Goal: Transaction & Acquisition: Subscribe to service/newsletter

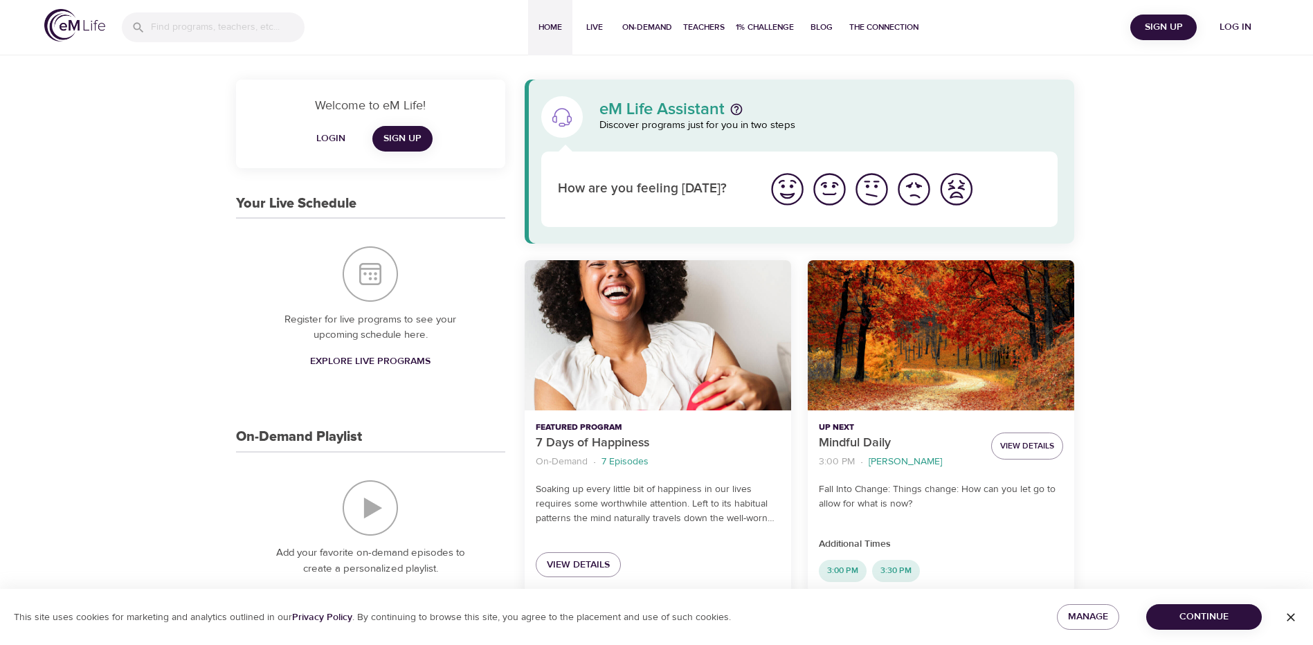
click at [1173, 26] on span "Sign Up" at bounding box center [1162, 27] width 55 height 17
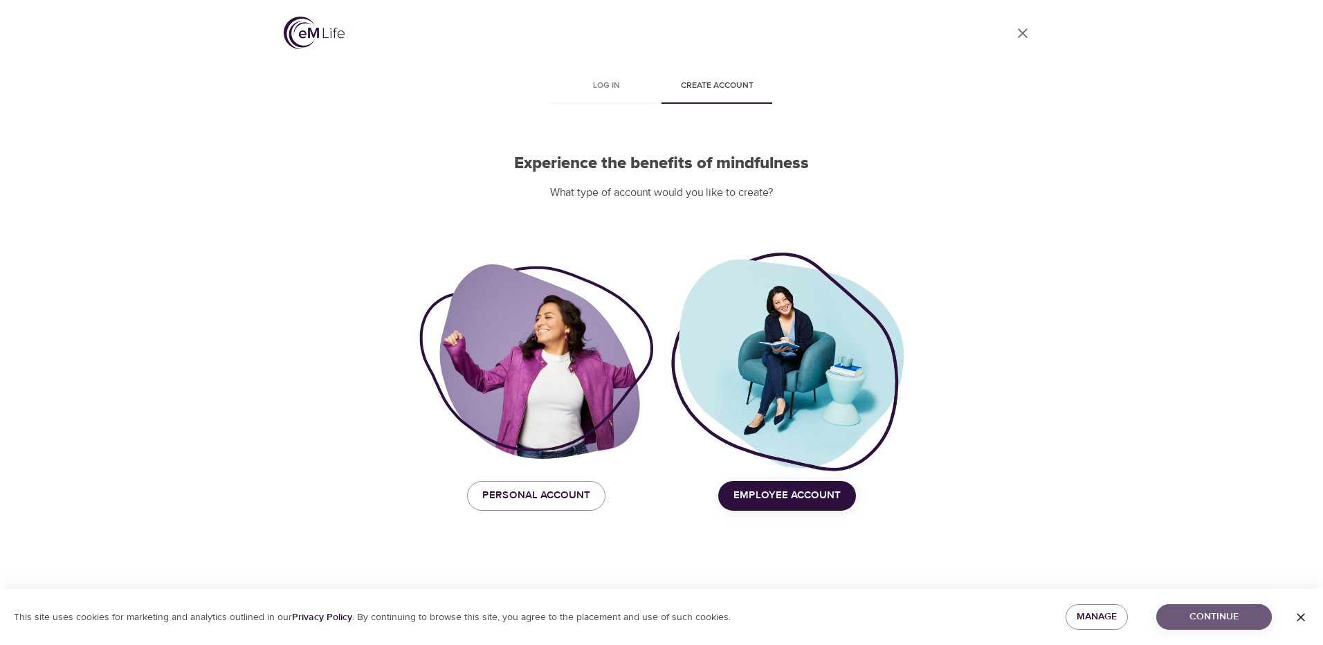
click at [1214, 623] on span "Continue" at bounding box center [1213, 616] width 93 height 17
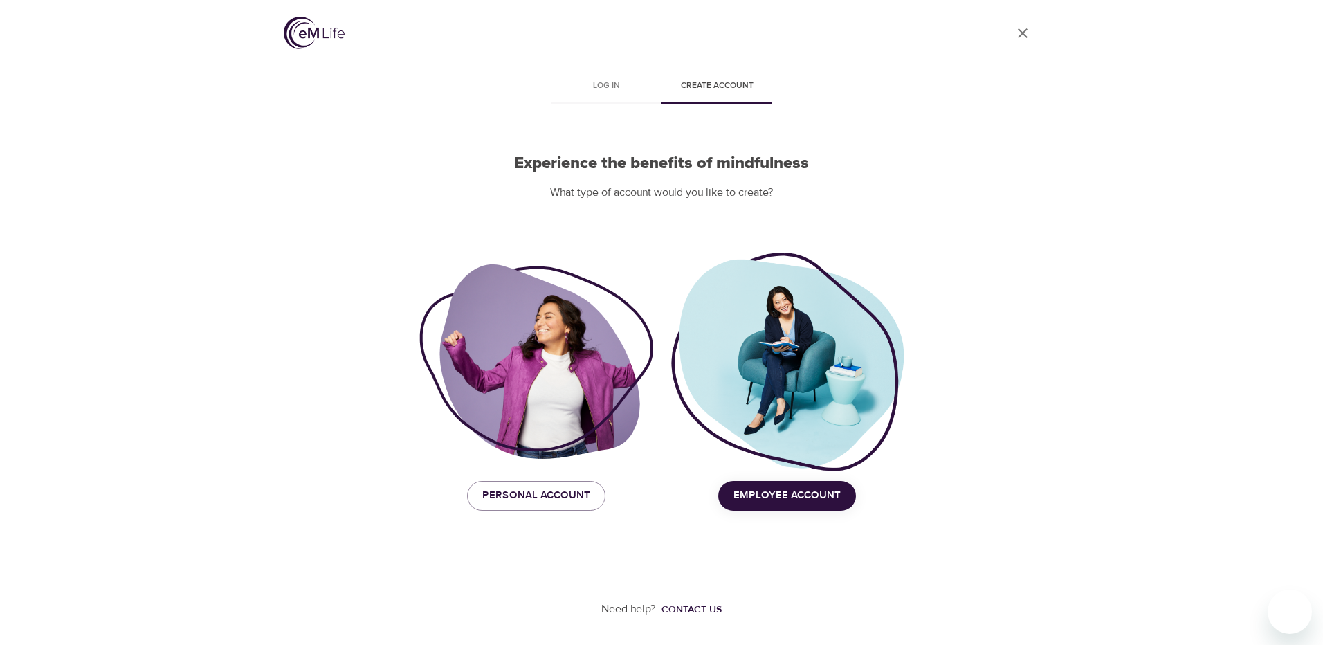
click at [811, 499] on span "Employee Account" at bounding box center [786, 495] width 107 height 18
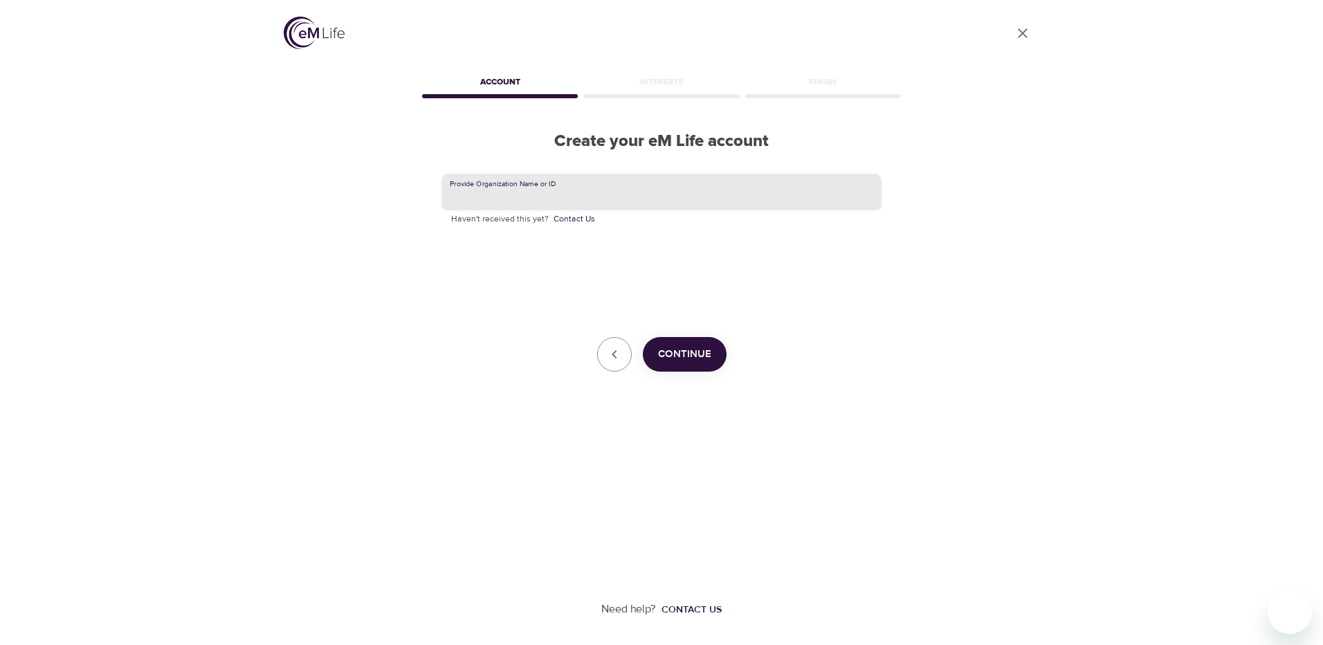
click at [502, 198] on input "text" at bounding box center [661, 192] width 440 height 37
type input "Corewell Health"
click at [698, 353] on span "Continue" at bounding box center [684, 354] width 53 height 18
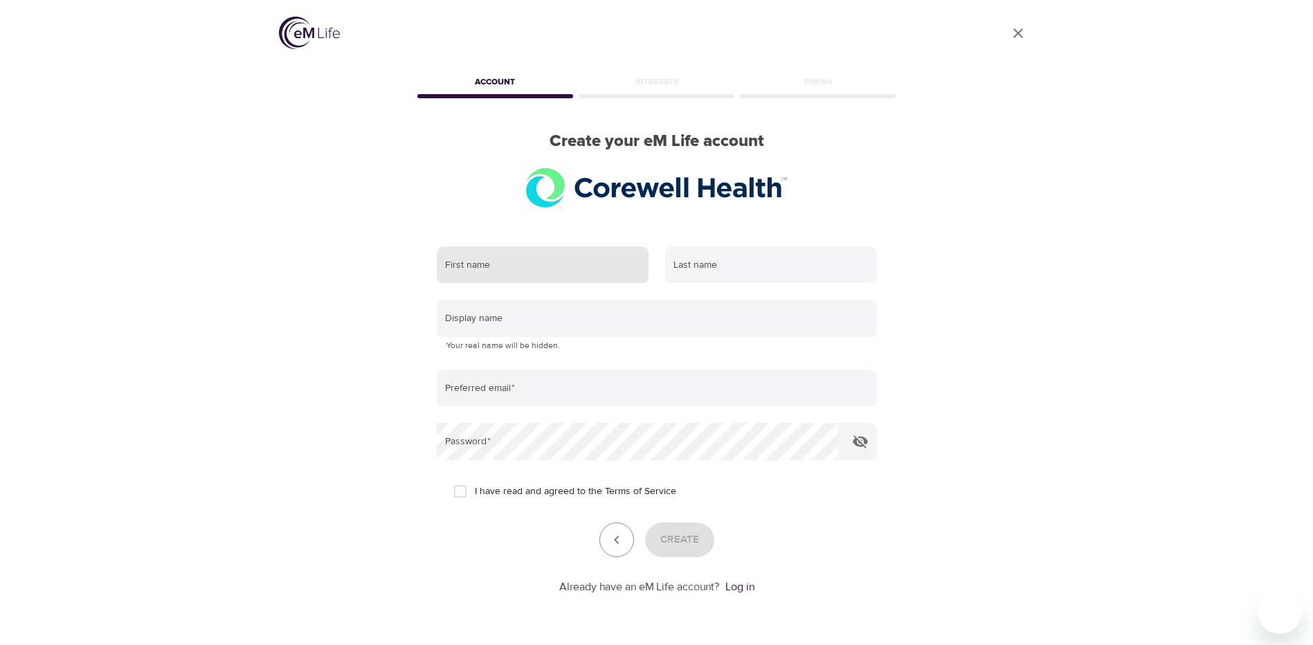
click at [527, 269] on input "text" at bounding box center [543, 264] width 212 height 37
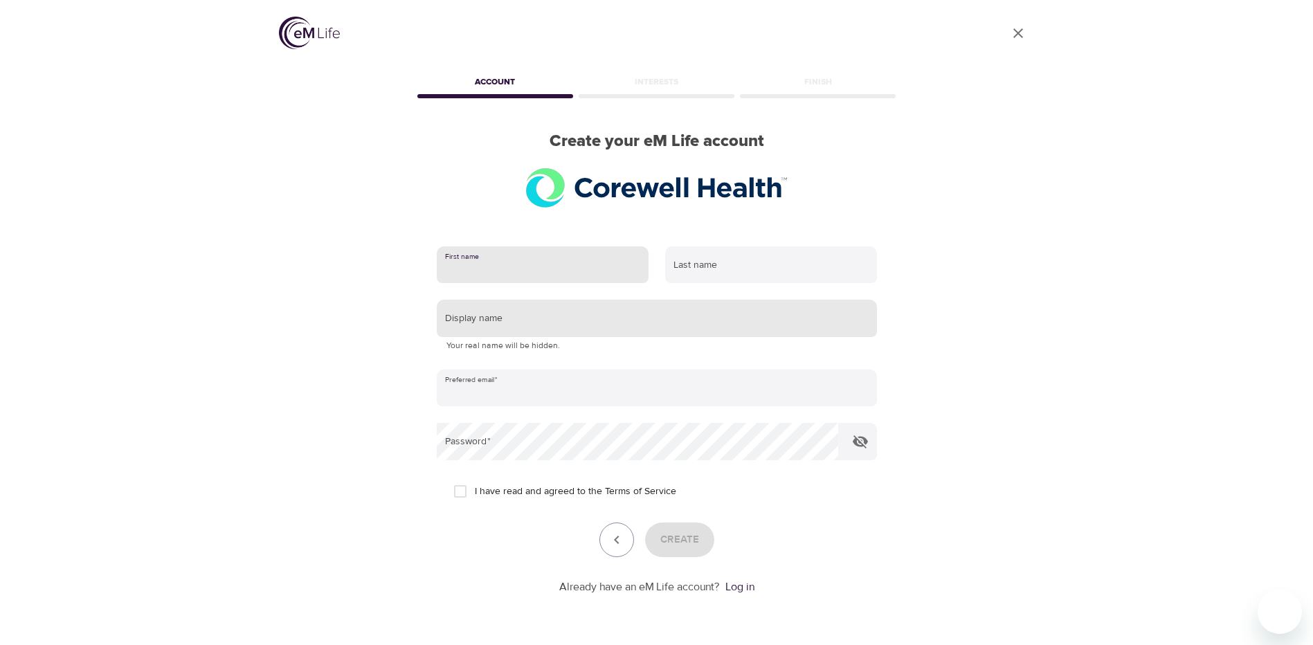
type input "[PERSON_NAME]"
type input "[PERSON_NAME][EMAIL_ADDRESS][PERSON_NAME][DOMAIN_NAME]"
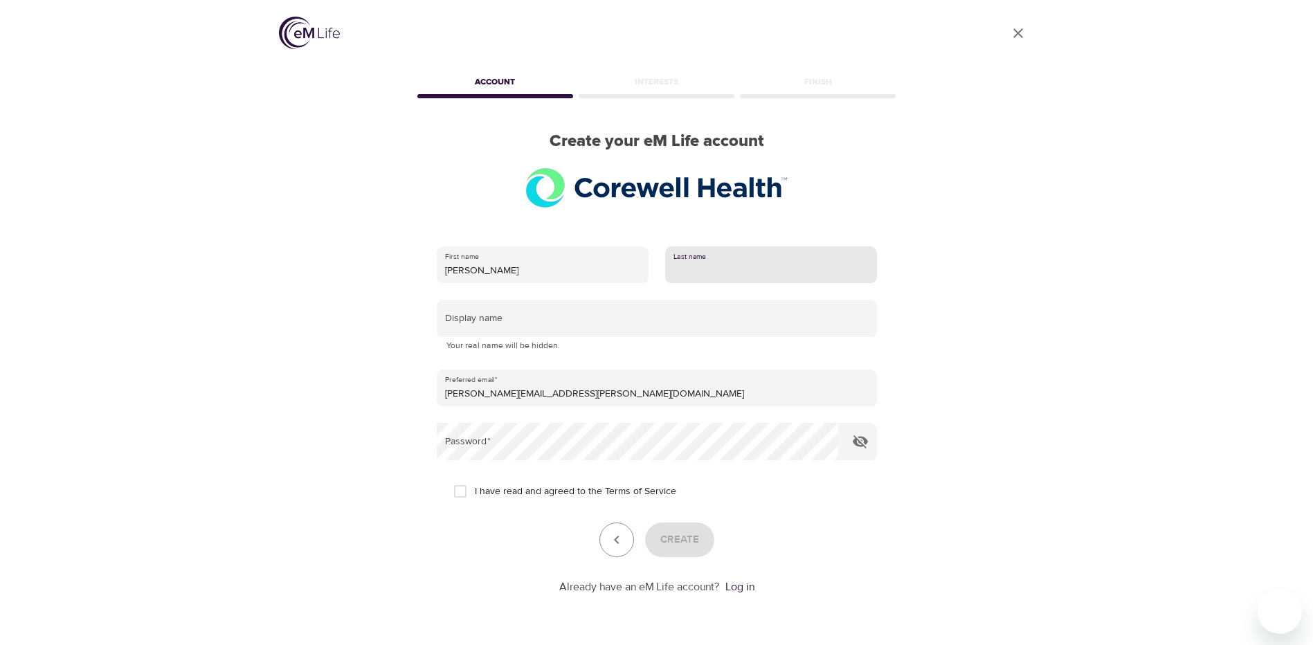
click at [698, 268] on input "text" at bounding box center [771, 264] width 212 height 37
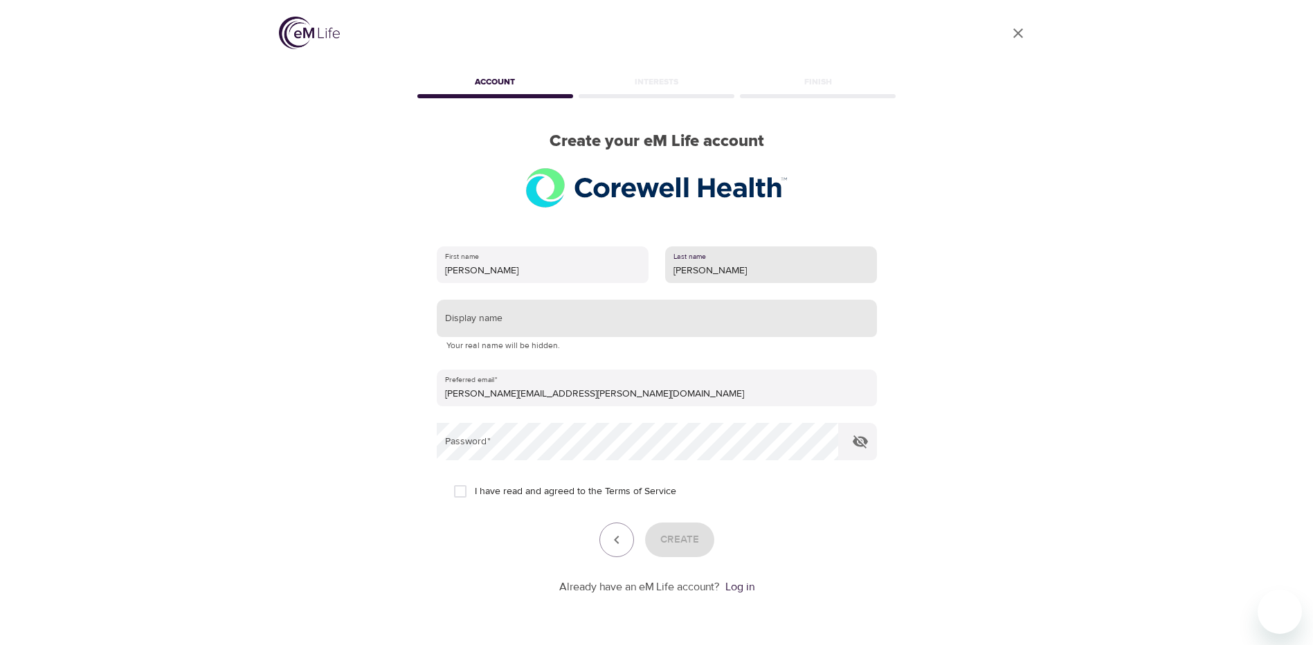
type input "[PERSON_NAME]"
click at [479, 316] on input "text" at bounding box center [657, 318] width 440 height 37
click at [318, 338] on div "User Profile Account Interests Finish Create your eM Life account First name [P…" at bounding box center [656, 322] width 789 height 645
click at [522, 324] on input "text" at bounding box center [657, 318] width 440 height 37
type input "[PERSON_NAME]"
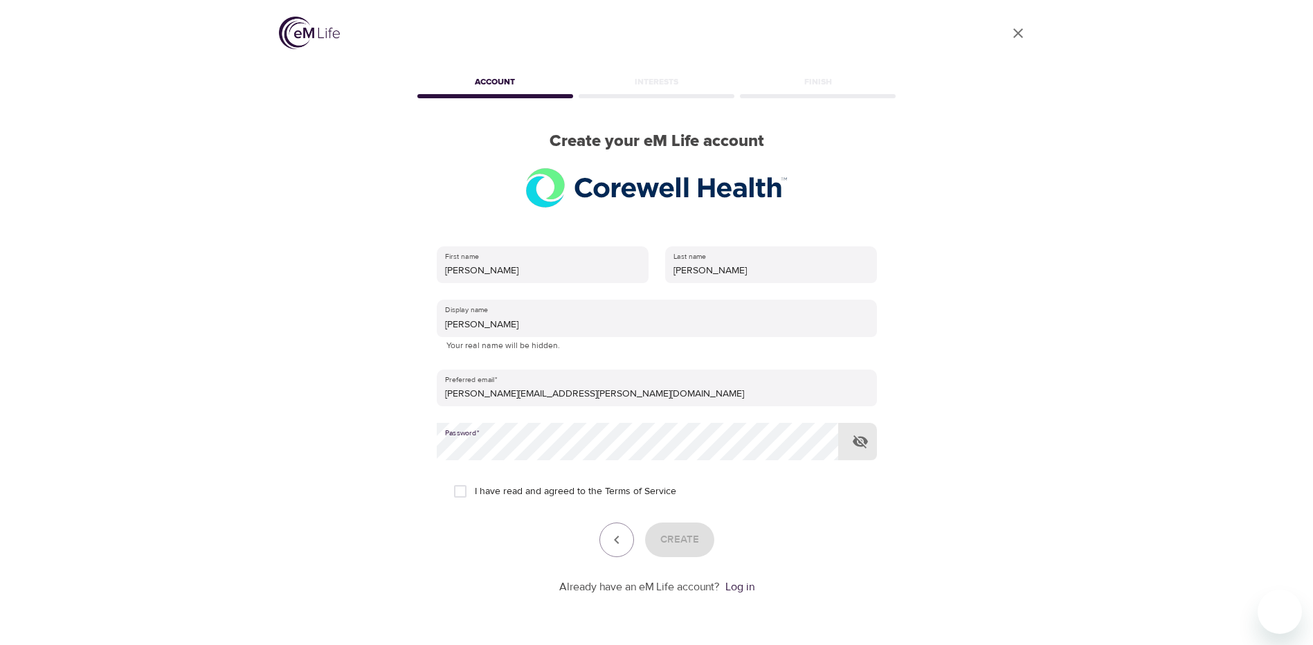
click at [456, 489] on input "I have read and agreed to the Terms of Service" at bounding box center [460, 491] width 29 height 29
checkbox input "true"
click at [684, 542] on span "Create" at bounding box center [679, 540] width 39 height 18
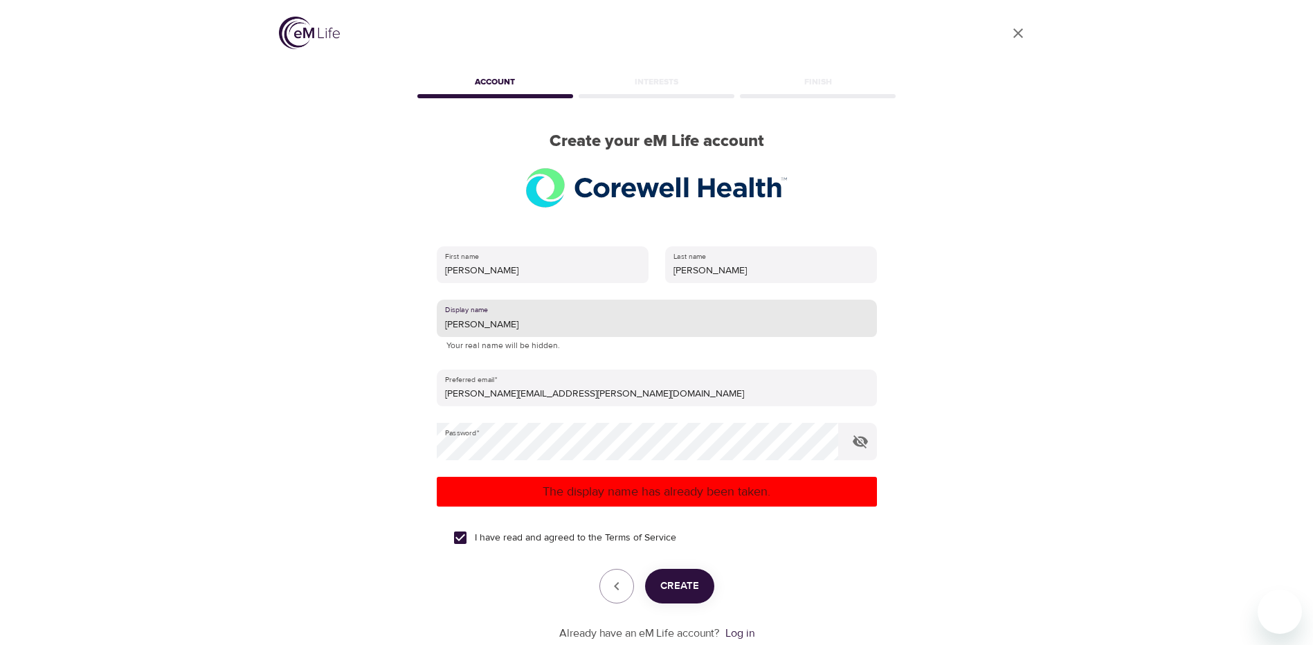
click at [491, 322] on input "[PERSON_NAME]" at bounding box center [657, 318] width 440 height 37
type input "LLR09"
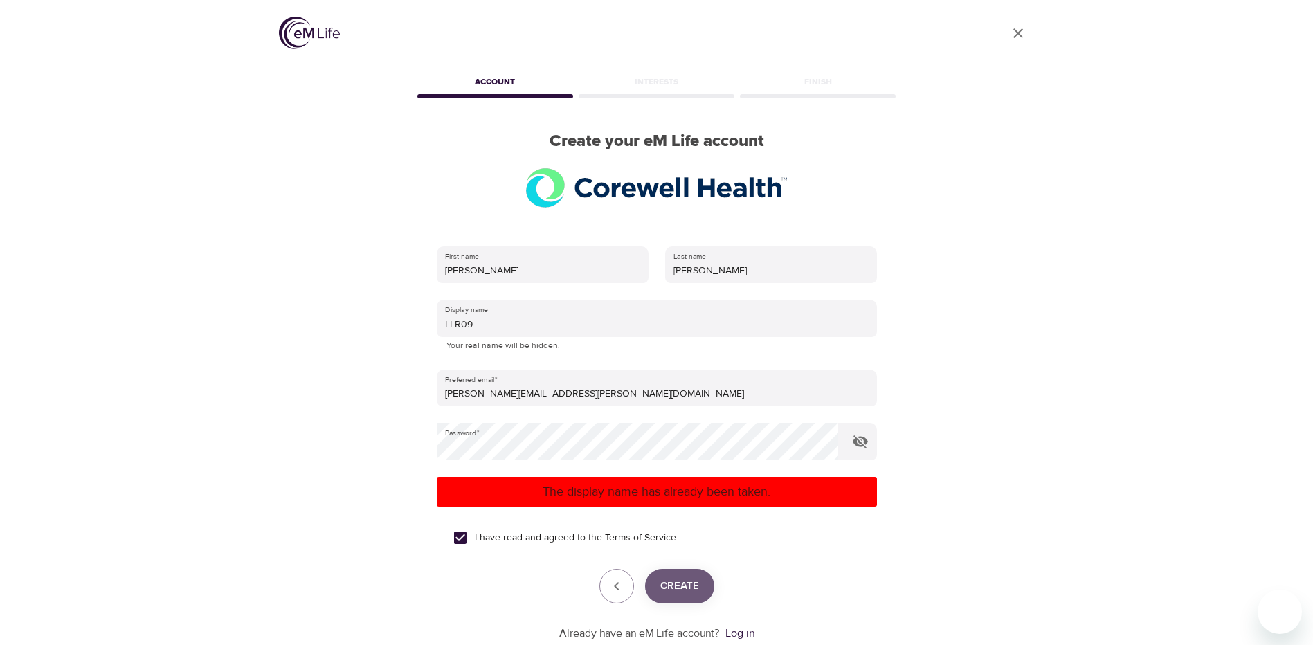
click at [673, 592] on span "Create" at bounding box center [679, 586] width 39 height 18
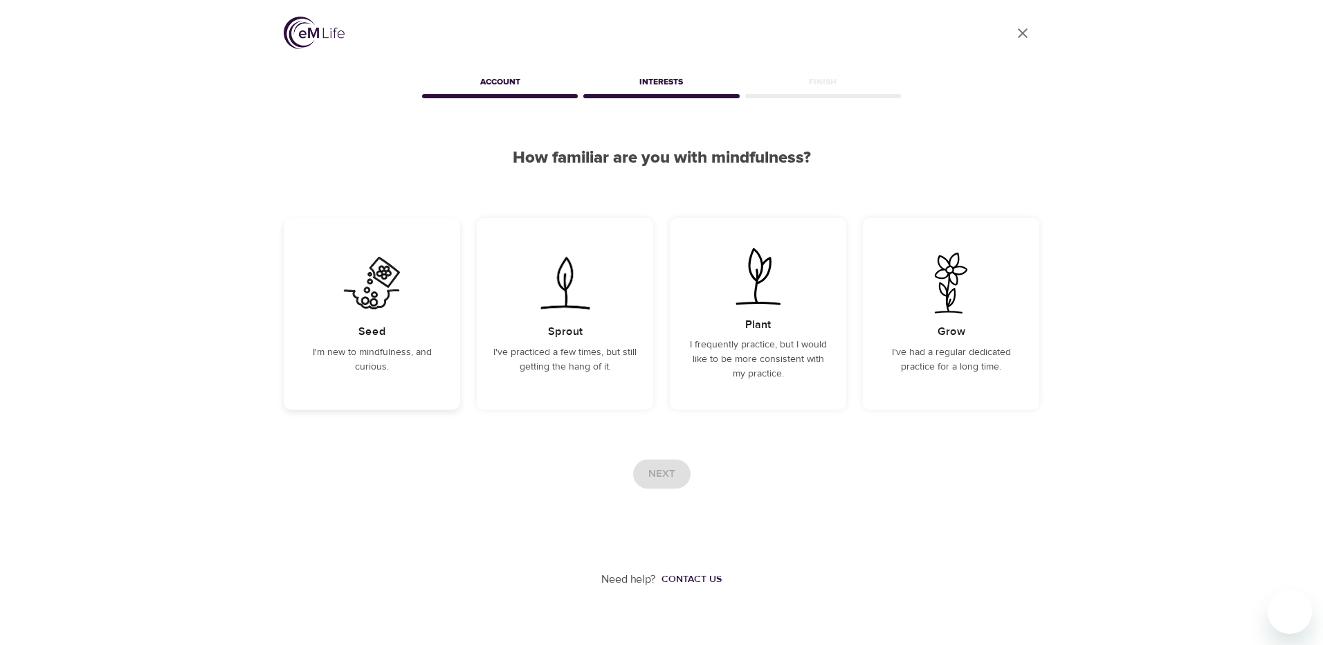
click at [378, 360] on p "I'm new to mindfulness, and curious." at bounding box center [371, 359] width 143 height 29
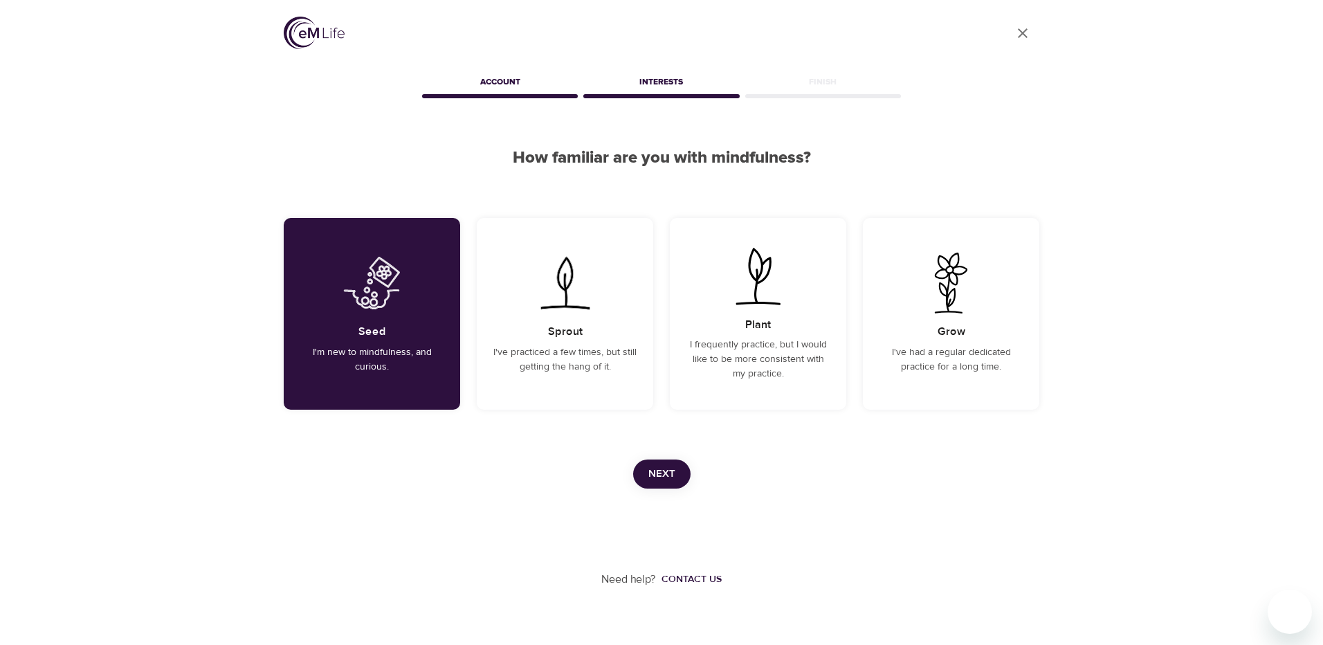
click at [658, 470] on span "Next" at bounding box center [661, 474] width 27 height 18
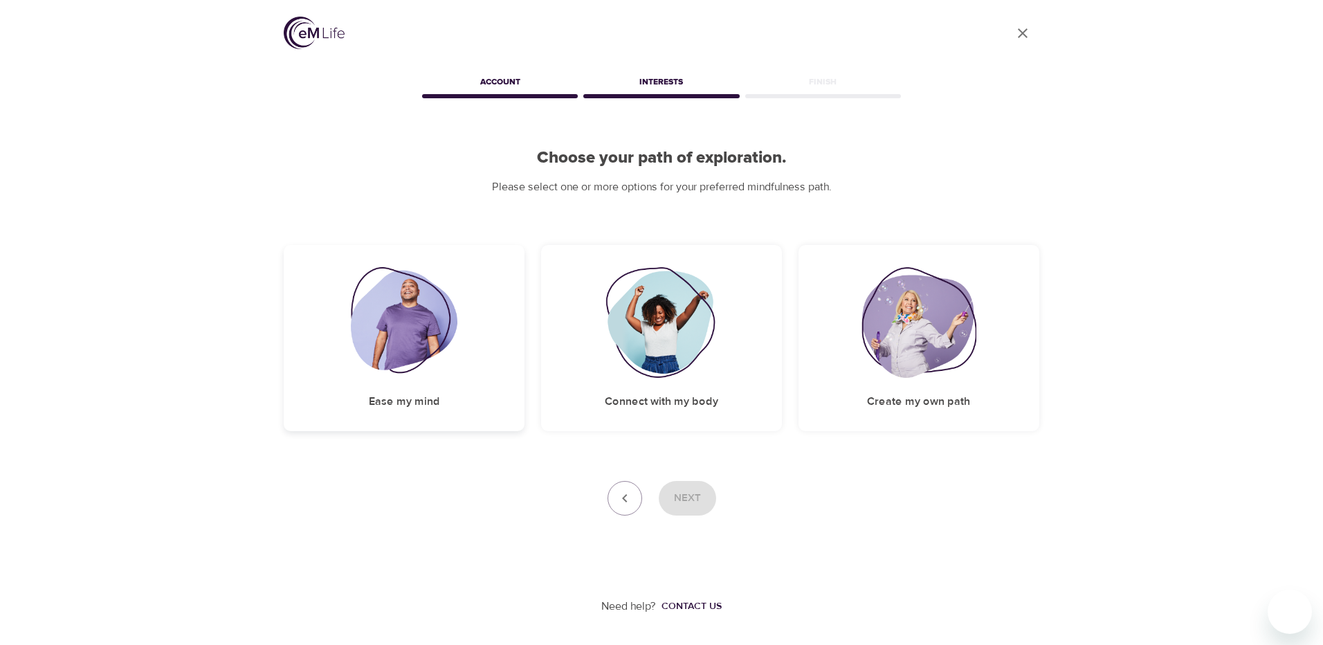
click at [421, 392] on div "Ease my mind" at bounding box center [404, 338] width 241 height 186
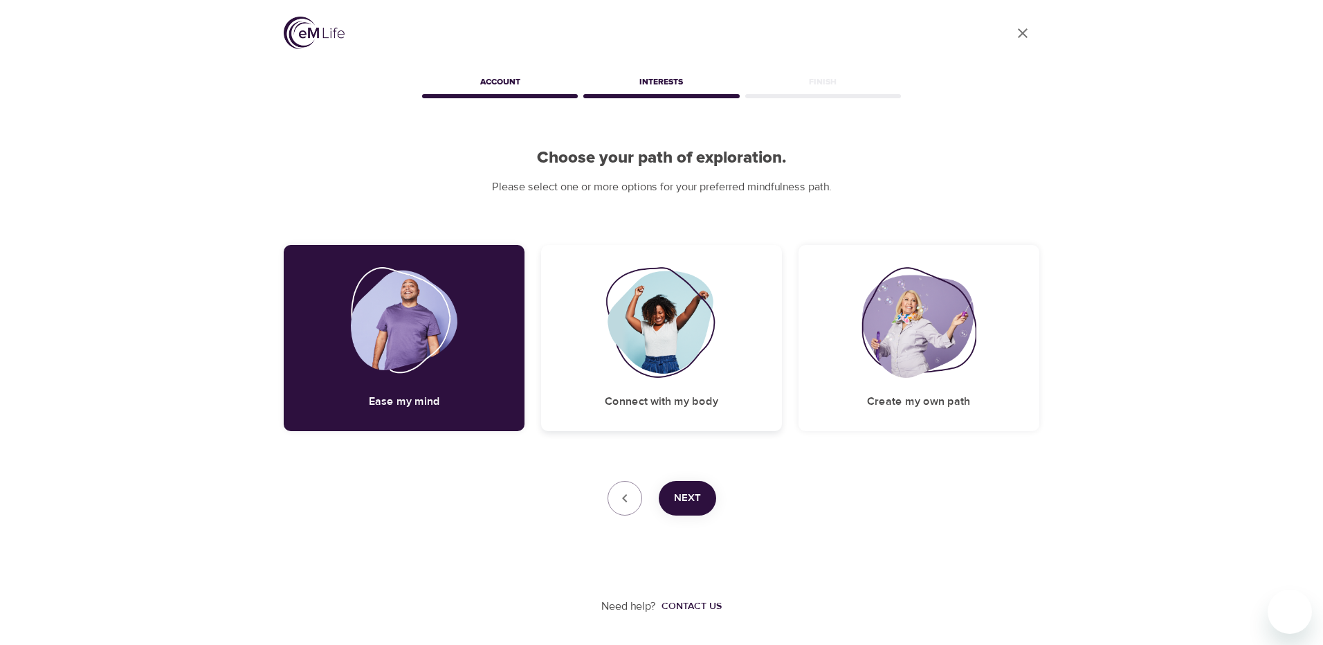
click at [651, 387] on div "Connect with my body" at bounding box center [661, 338] width 241 height 186
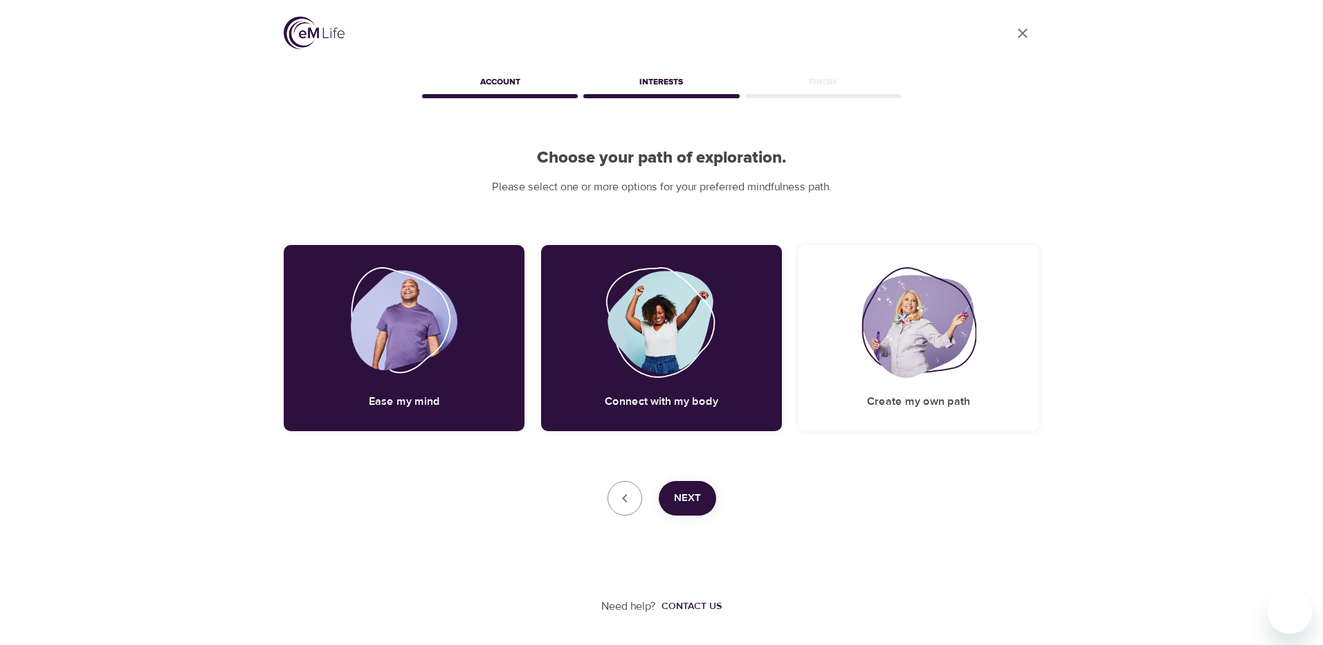
click at [686, 495] on span "Next" at bounding box center [687, 498] width 27 height 18
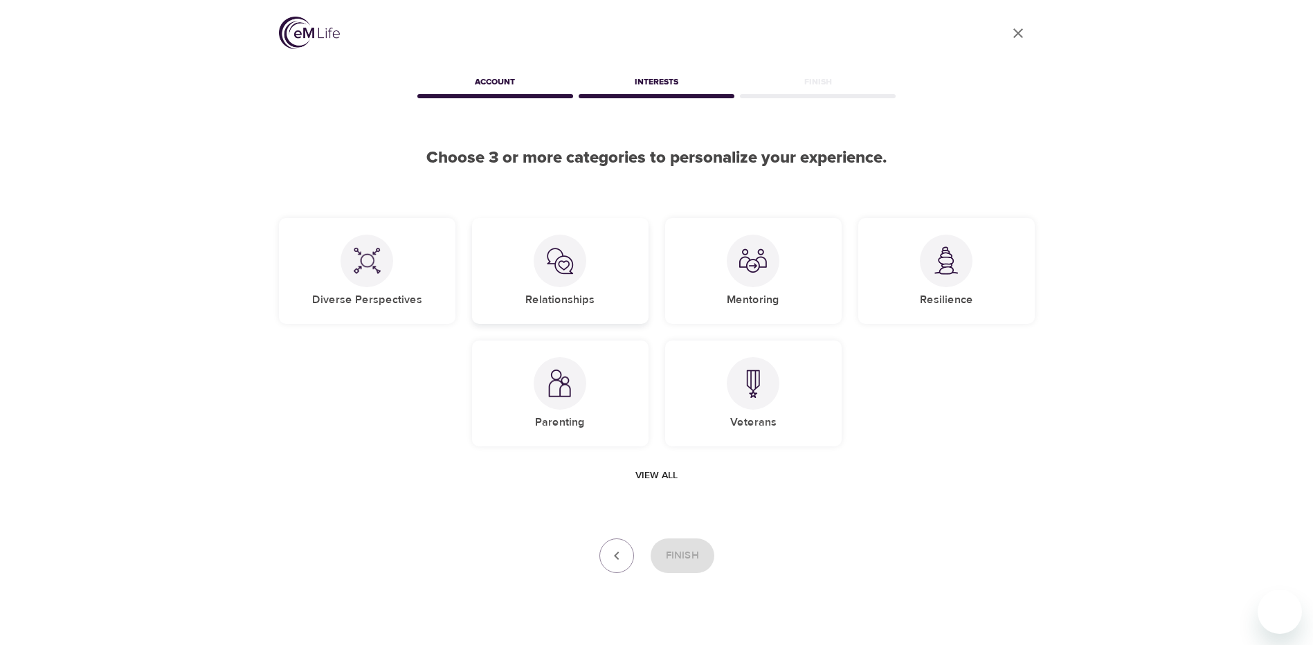
click at [569, 247] on img at bounding box center [560, 261] width 28 height 28
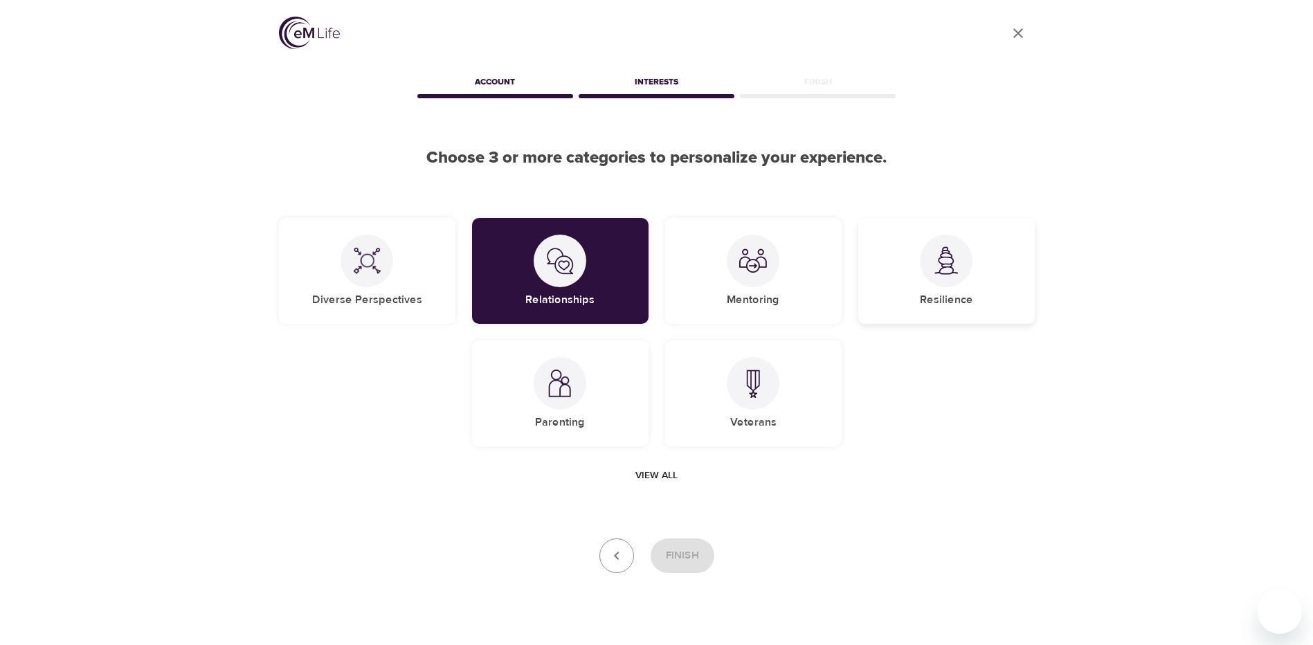
click at [955, 271] on img at bounding box center [946, 260] width 28 height 28
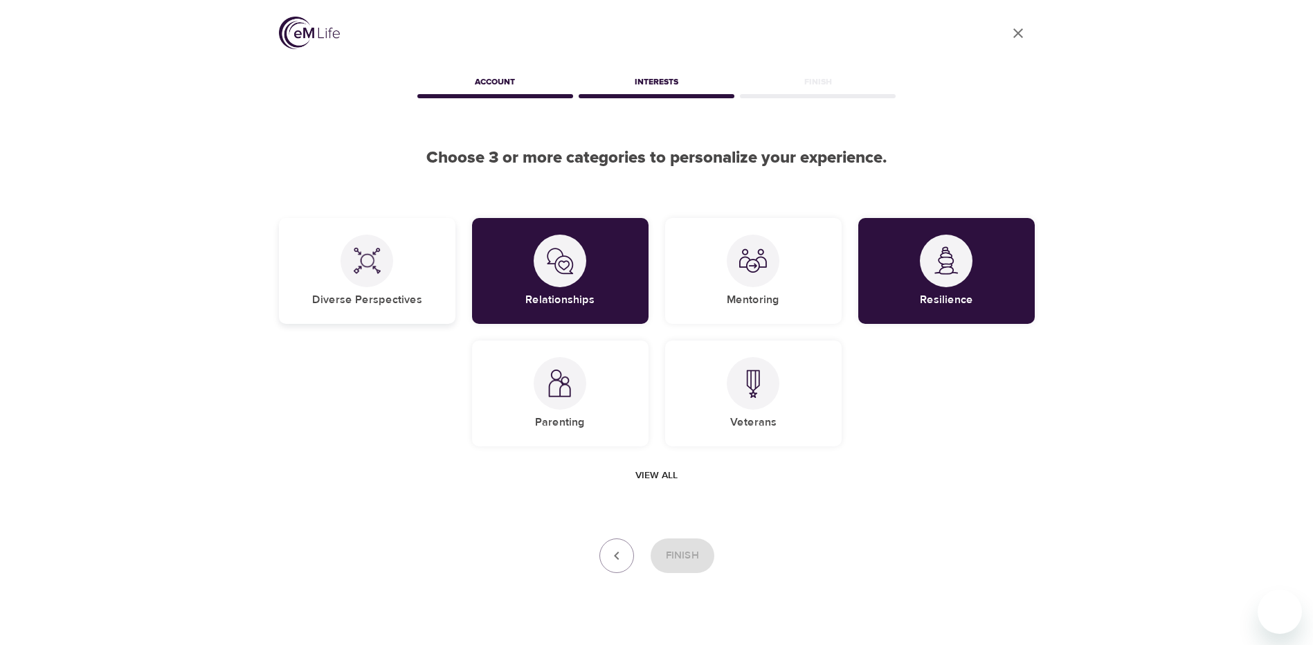
click at [338, 295] on h5 "Diverse Perspectives" at bounding box center [367, 300] width 110 height 15
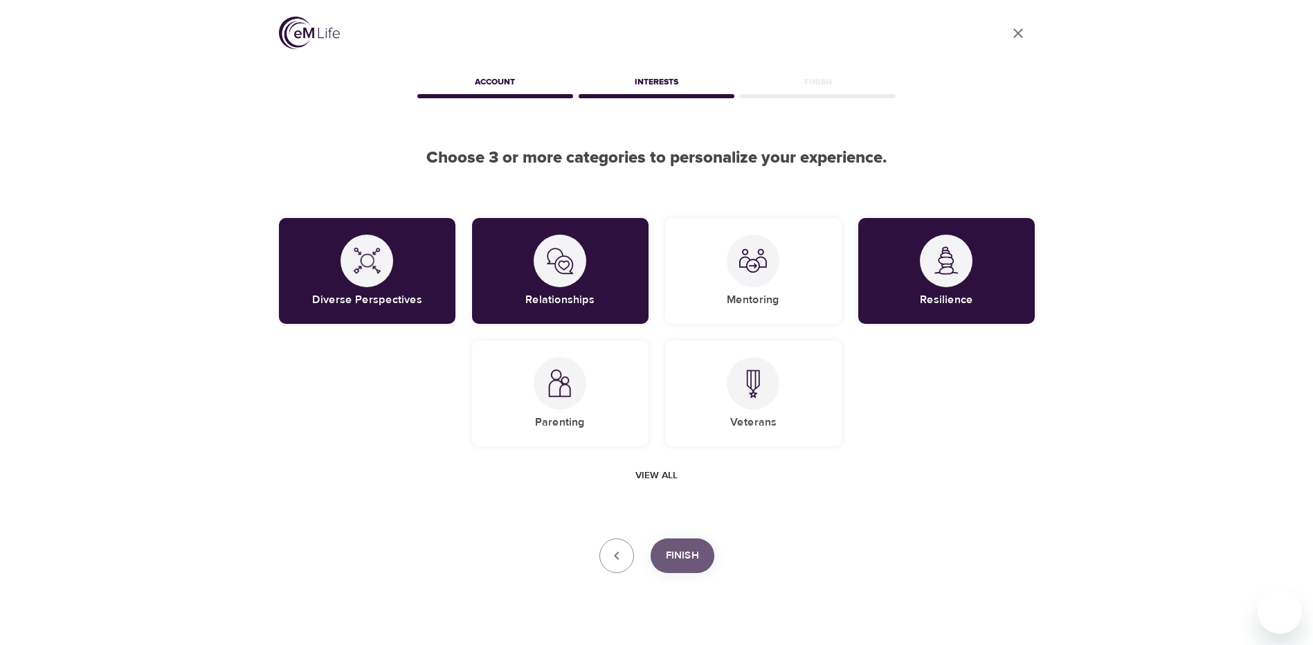
click at [686, 558] on span "Finish" at bounding box center [682, 556] width 33 height 18
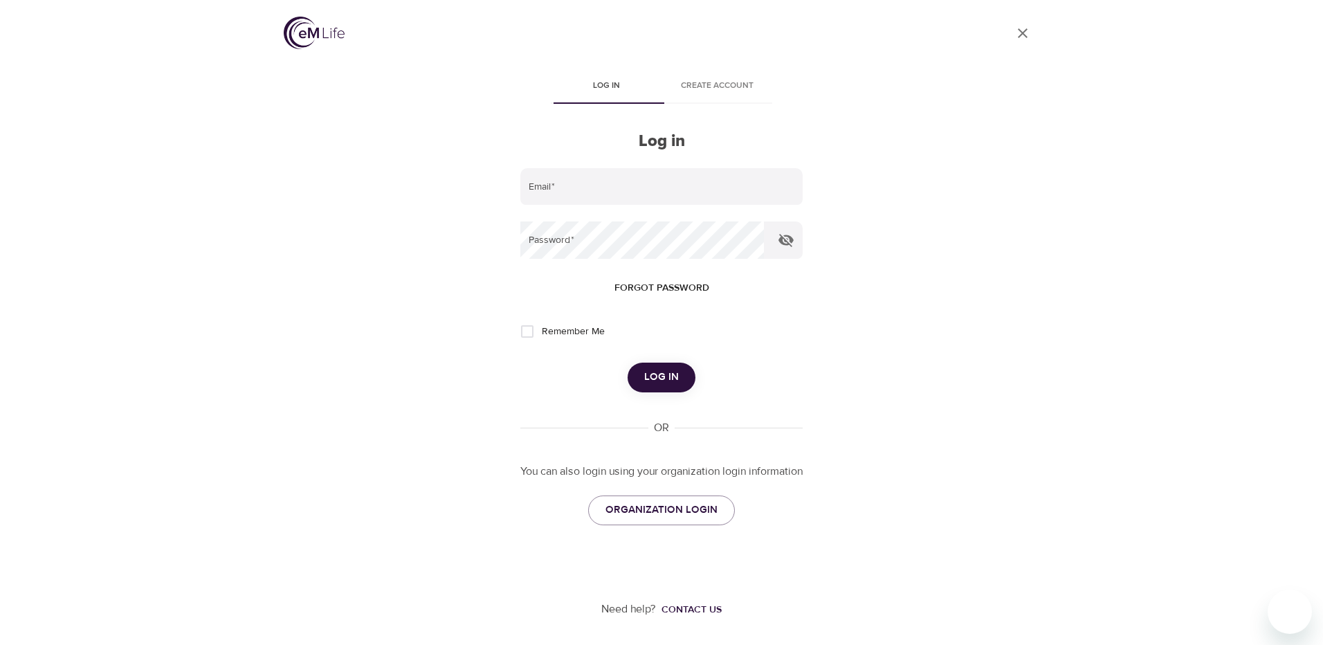
type input "[PERSON_NAME][EMAIL_ADDRESS][PERSON_NAME][DOMAIN_NAME]"
